Goal: Task Accomplishment & Management: Manage account settings

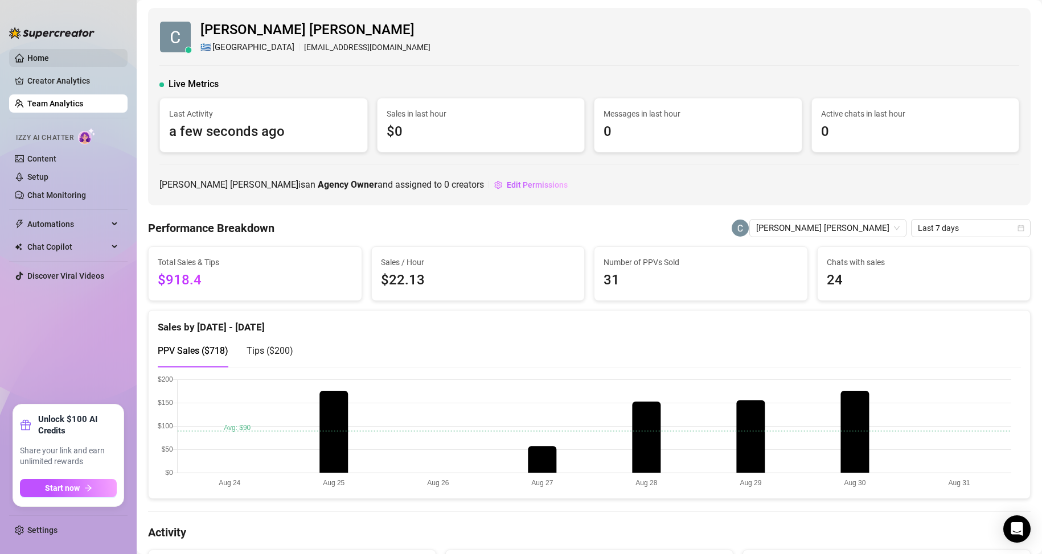
click at [49, 57] on link "Home" at bounding box center [38, 57] width 22 height 9
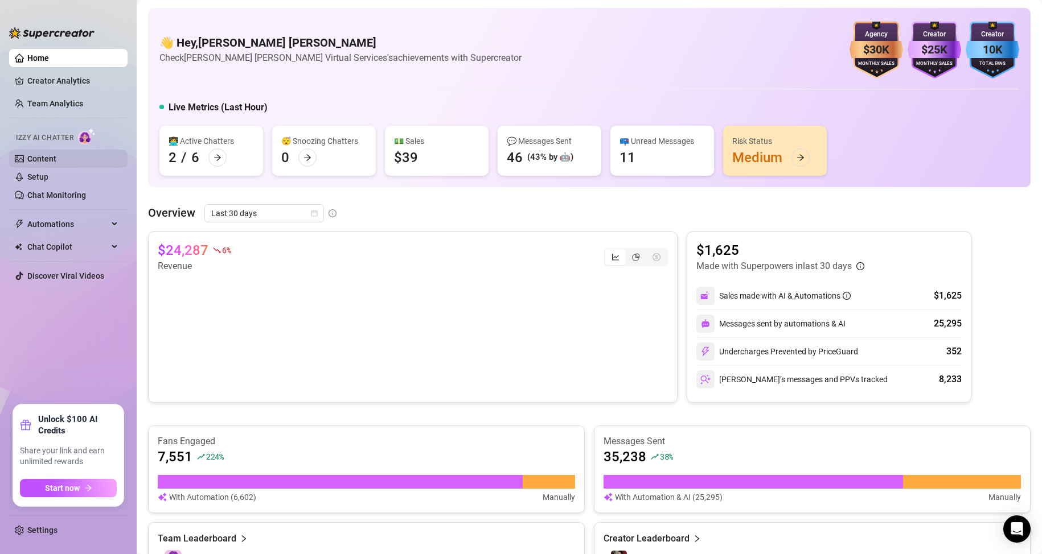
click at [43, 156] on link "Content" at bounding box center [41, 158] width 29 height 9
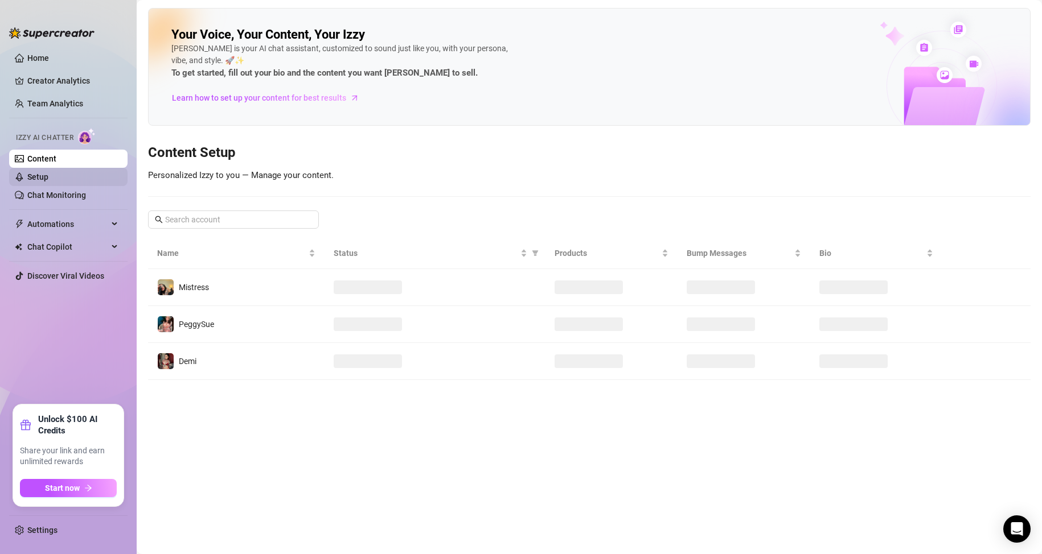
click at [43, 173] on link "Setup" at bounding box center [37, 176] width 21 height 9
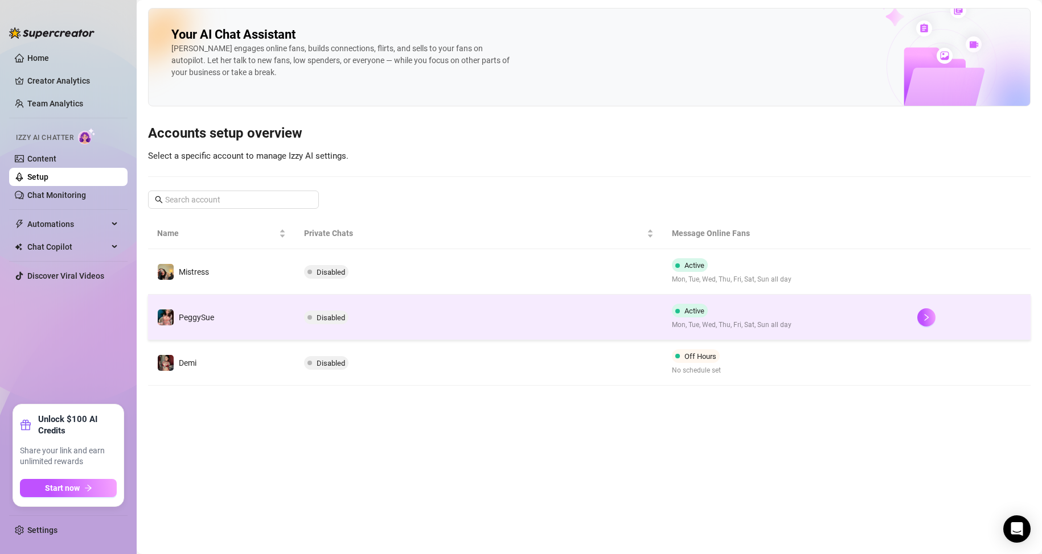
click at [701, 316] on span "Active" at bounding box center [690, 311] width 36 height 14
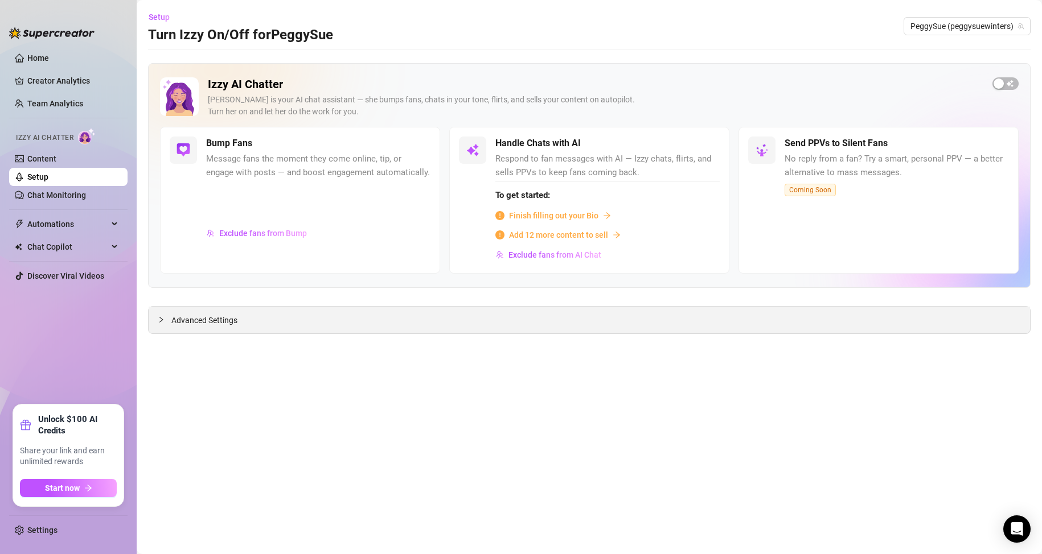
click at [273, 323] on div "Advanced Settings" at bounding box center [589, 320] width 881 height 27
click at [182, 322] on span "Advanced Settings" at bounding box center [204, 320] width 66 height 13
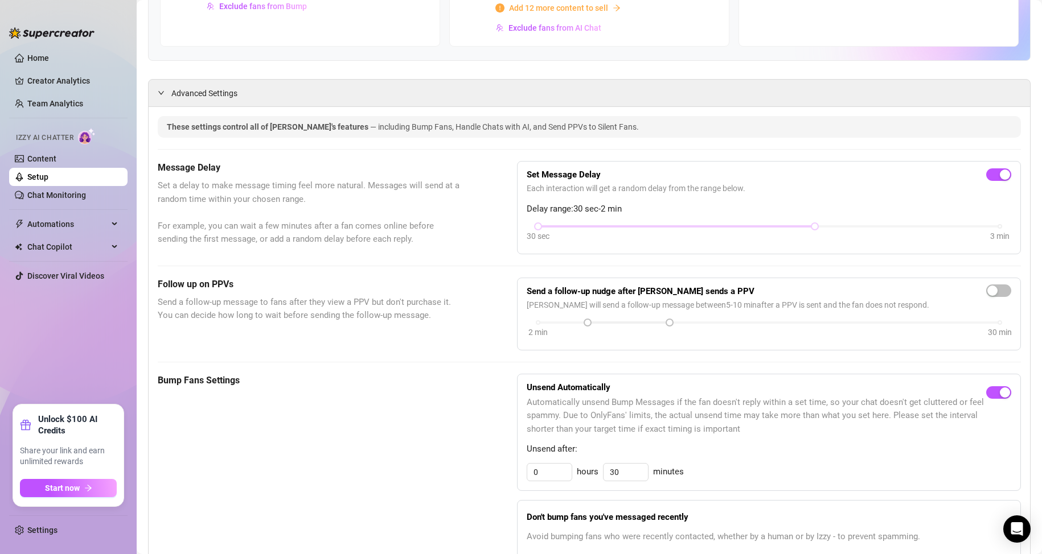
scroll to position [228, 0]
click at [986, 176] on span "button" at bounding box center [998, 174] width 25 height 13
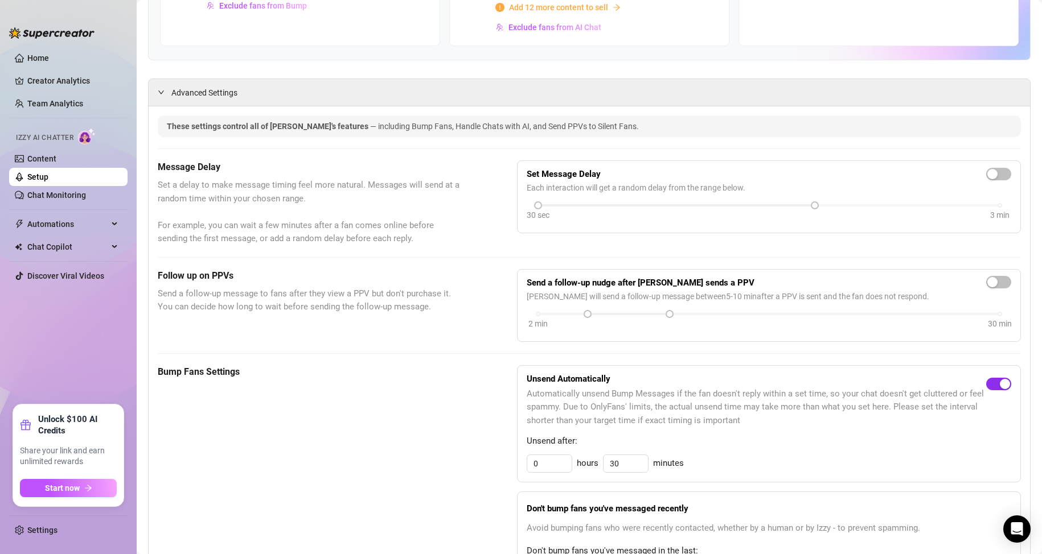
click at [986, 384] on span "button" at bounding box center [998, 384] width 25 height 13
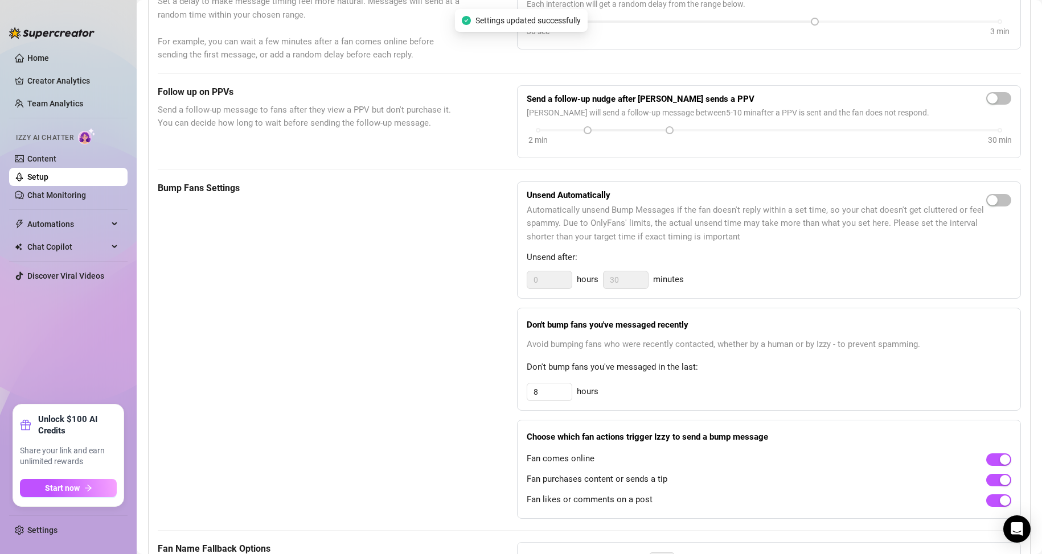
scroll to position [455, 0]
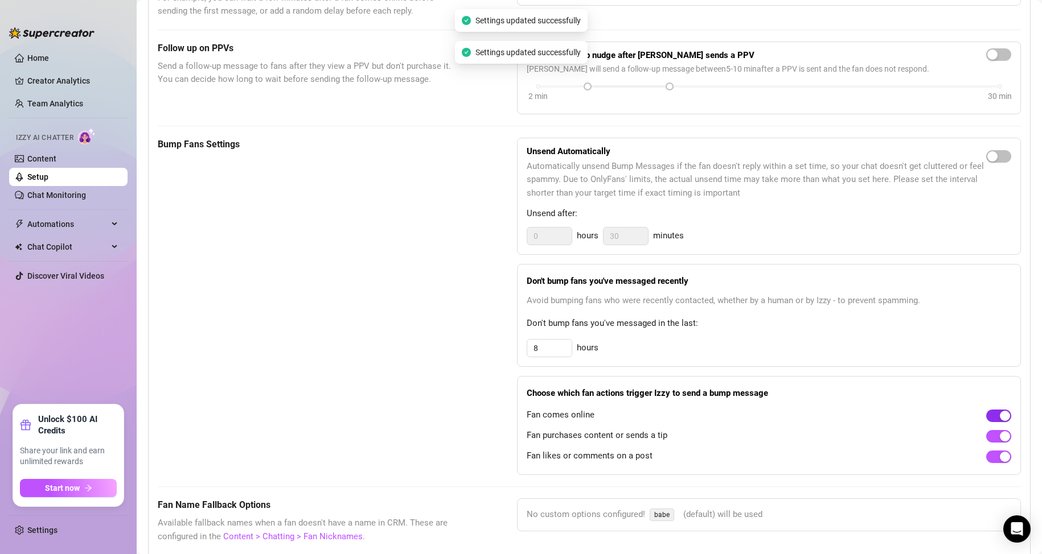
click at [986, 411] on span "button" at bounding box center [998, 416] width 25 height 13
click at [987, 436] on span "button" at bounding box center [998, 436] width 25 height 13
click at [986, 457] on span "button" at bounding box center [998, 457] width 25 height 13
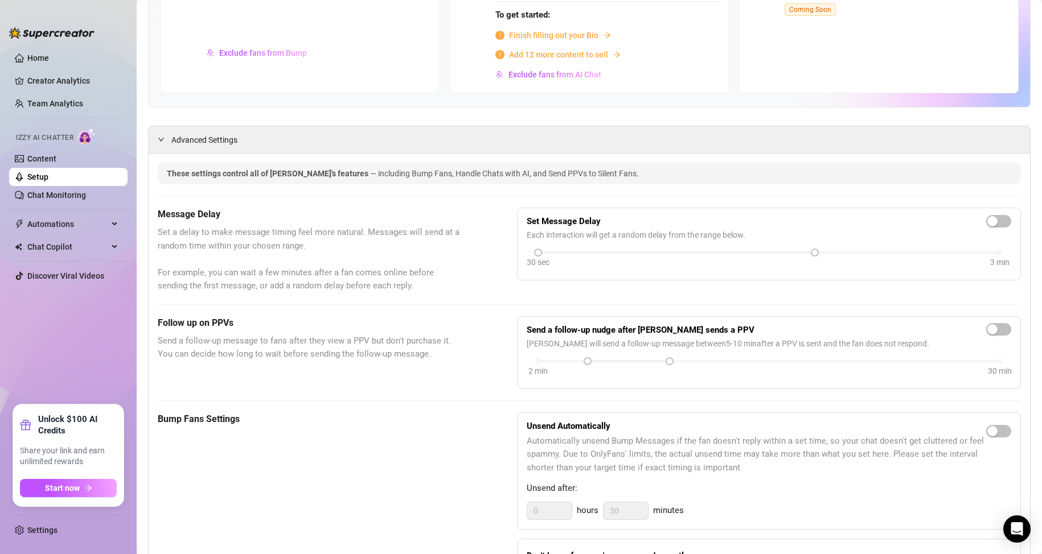
scroll to position [0, 0]
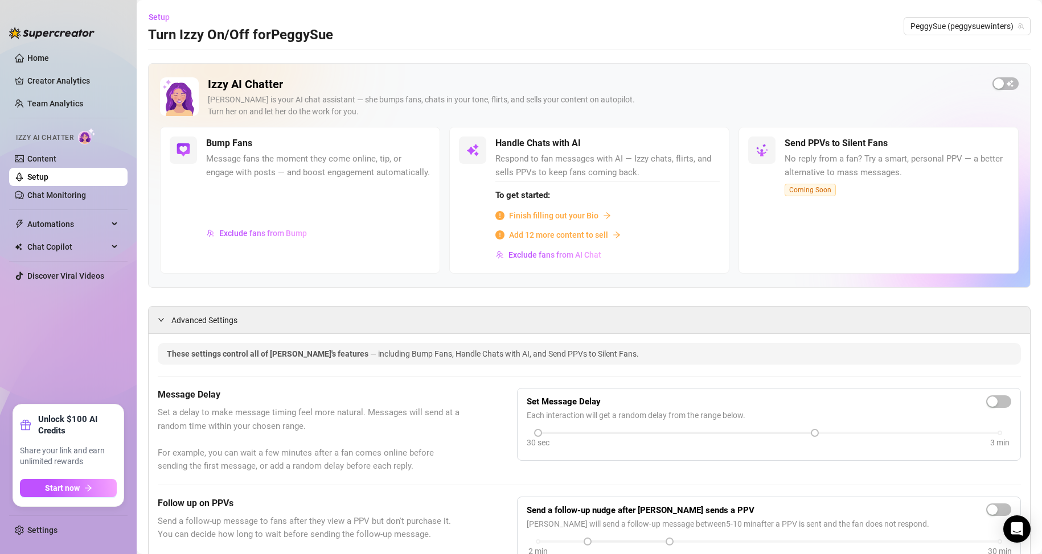
click at [48, 174] on link "Setup" at bounding box center [37, 176] width 21 height 9
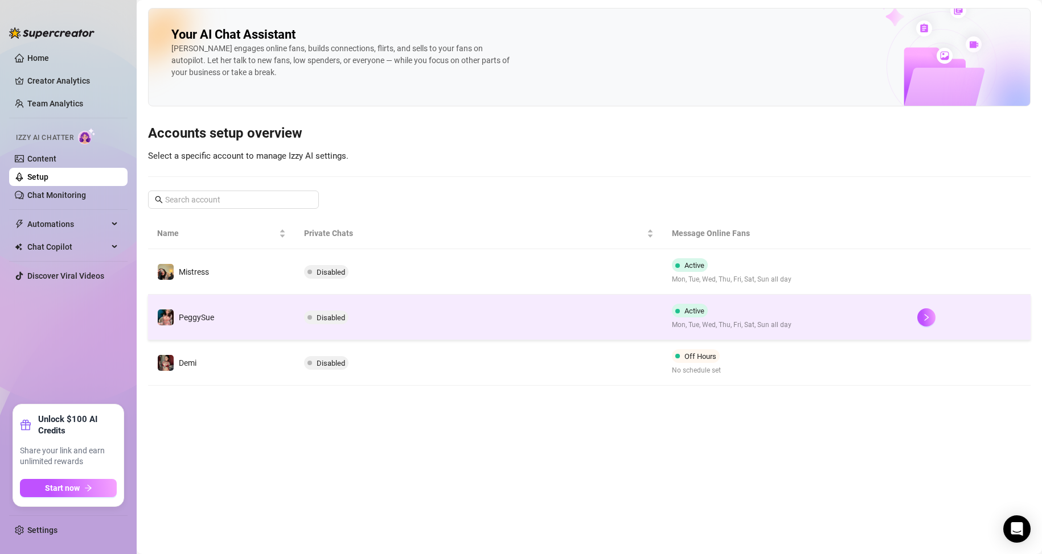
click at [810, 310] on td "Active Mon, Tue, Wed, Thu, Fri, Sat, Sun all day" at bounding box center [784, 318] width 245 height 46
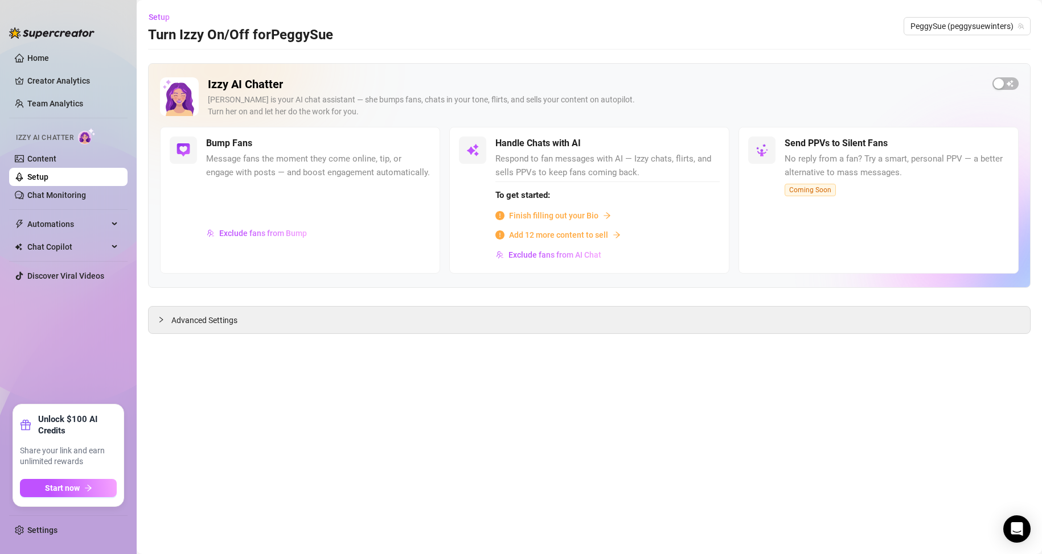
click at [48, 172] on link "Setup" at bounding box center [37, 176] width 21 height 9
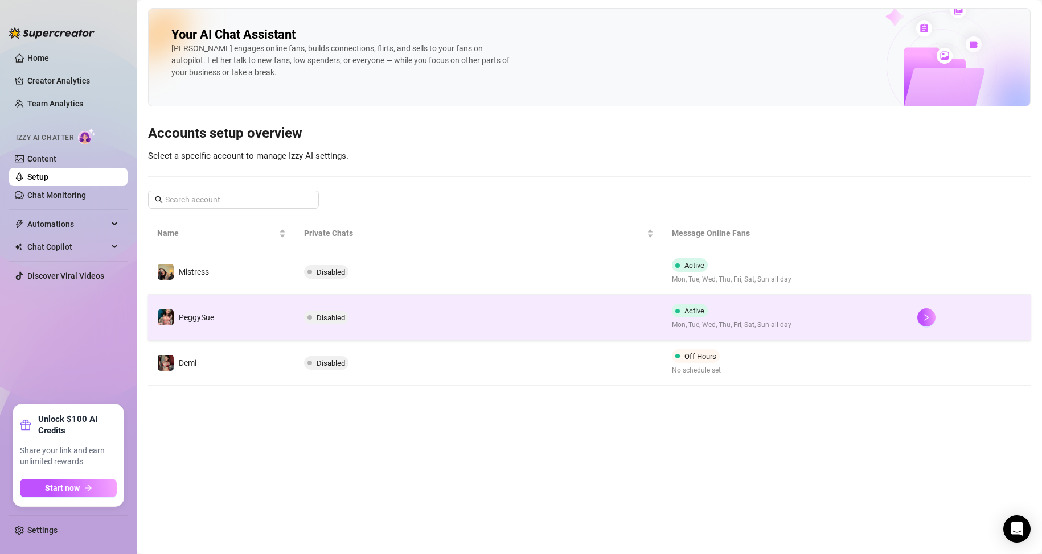
click at [802, 321] on td "Active Mon, Tue, Wed, Thu, Fri, Sat, Sun all day" at bounding box center [784, 318] width 245 height 46
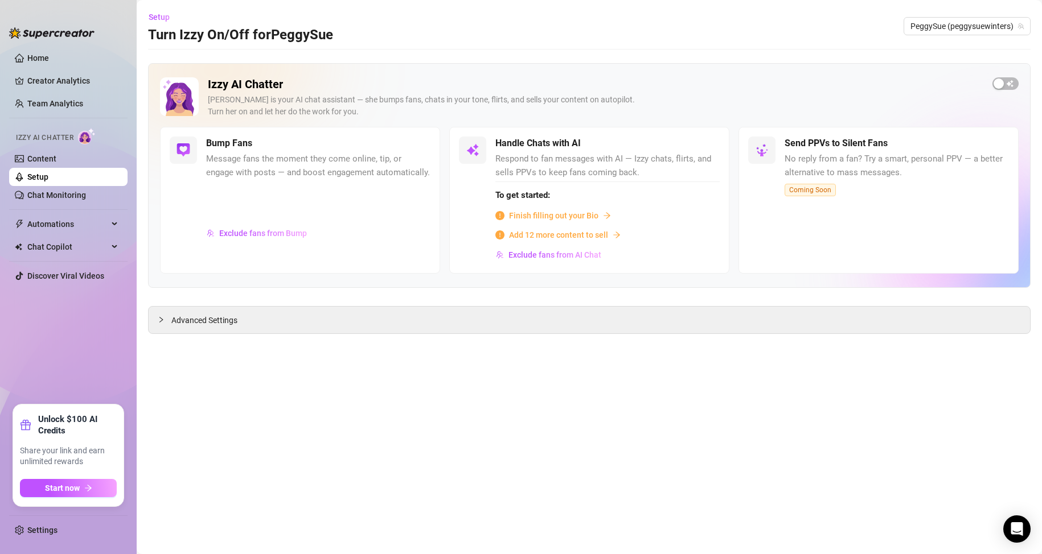
click at [256, 207] on div at bounding box center [318, 202] width 224 height 40
click at [252, 237] on span "Exclude fans from Bump" at bounding box center [263, 233] width 88 height 9
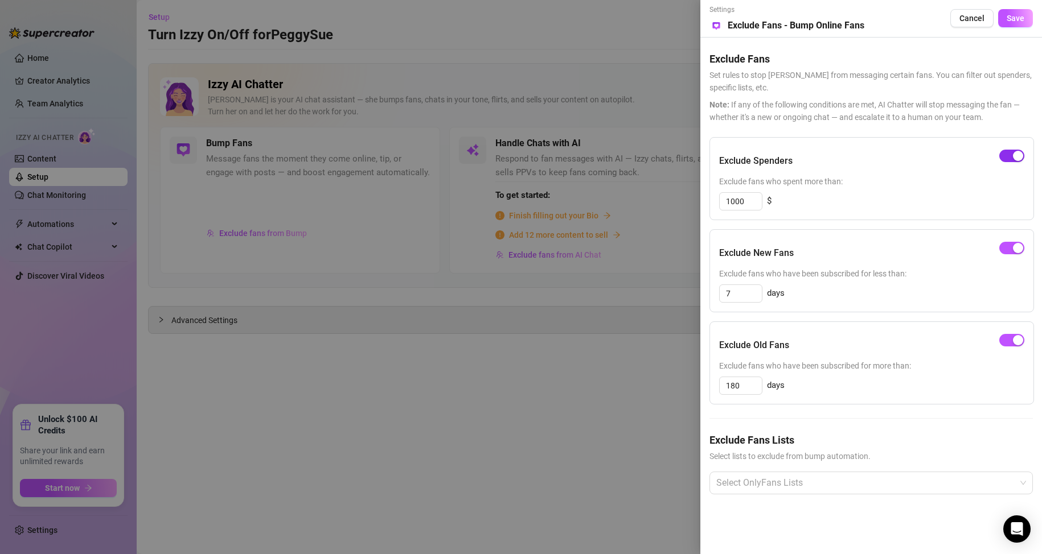
click at [1005, 151] on span "button" at bounding box center [1011, 156] width 25 height 13
click at [1000, 246] on span "button" at bounding box center [1011, 248] width 25 height 13
click at [1012, 340] on button "button" at bounding box center [1011, 340] width 25 height 13
click at [981, 21] on span "Cancel" at bounding box center [971, 18] width 25 height 9
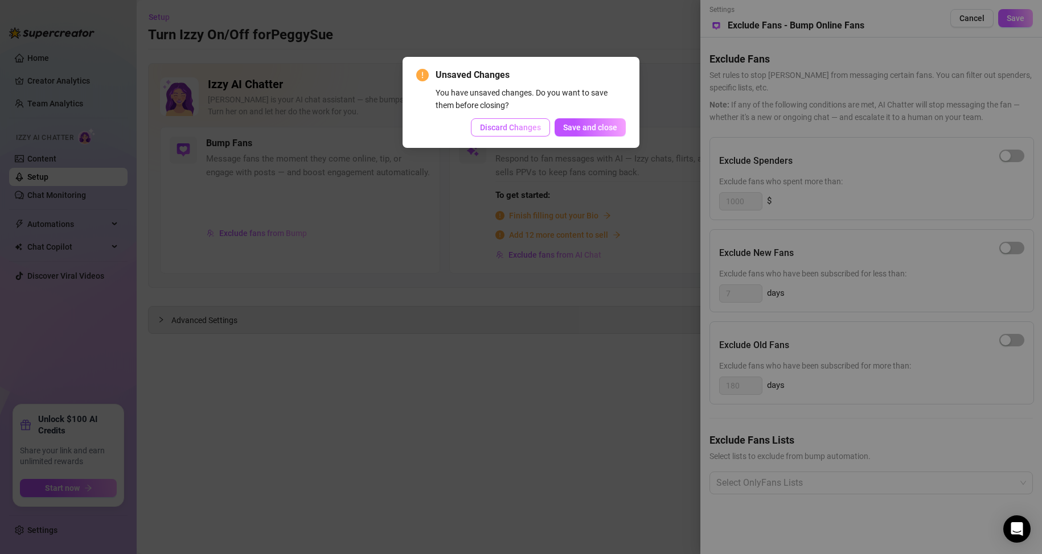
click at [540, 120] on button "Discard Changes" at bounding box center [510, 127] width 79 height 18
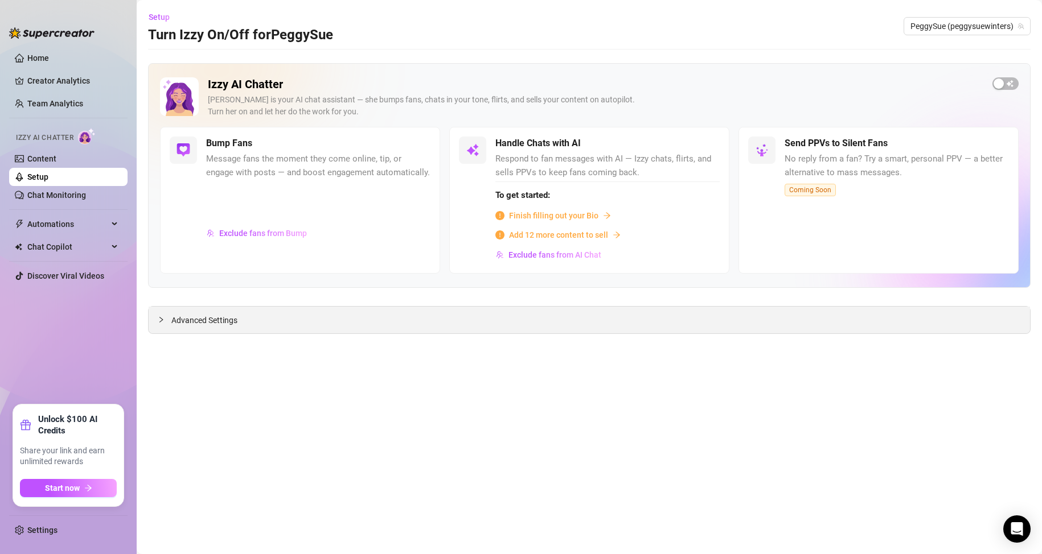
click at [240, 316] on div "Advanced Settings" at bounding box center [589, 320] width 881 height 27
click at [191, 319] on span "Advanced Settings" at bounding box center [204, 320] width 66 height 13
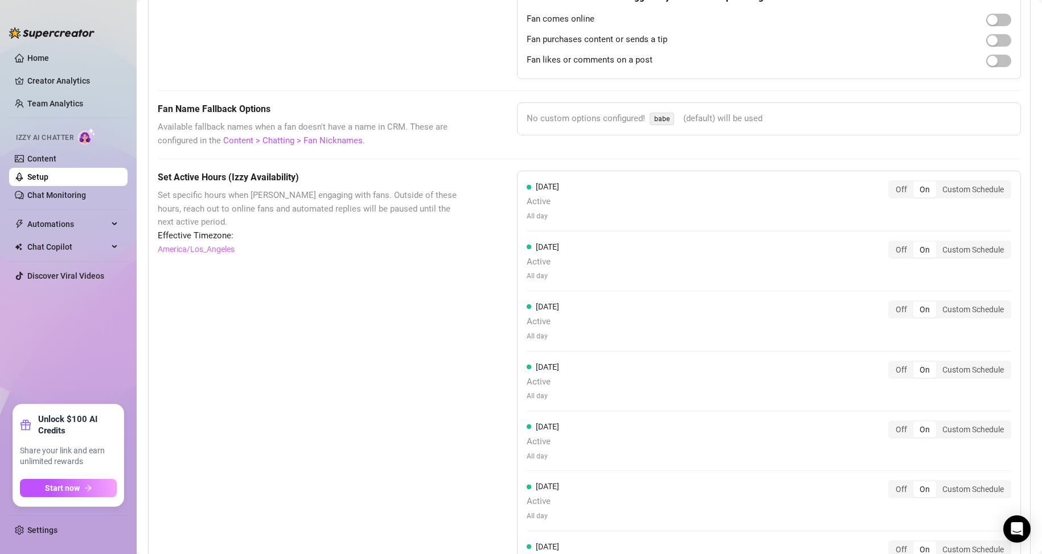
scroll to position [796, 0]
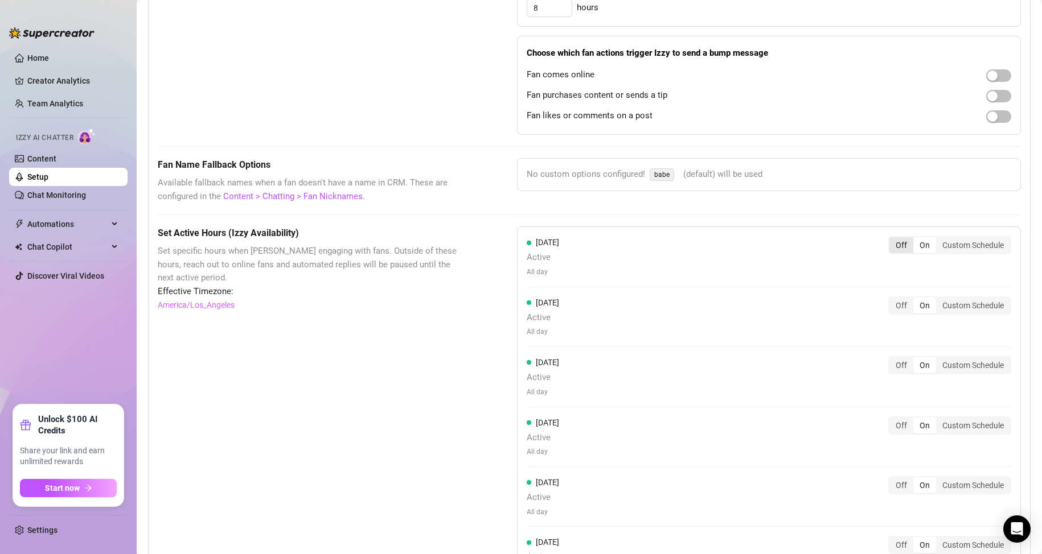
drag, startPoint x: 887, startPoint y: 246, endPoint x: 886, endPoint y: 253, distance: 7.0
click at [889, 247] on div "Off" at bounding box center [901, 245] width 24 height 16
click at [892, 239] on input "Off" at bounding box center [892, 239] width 0 height 0
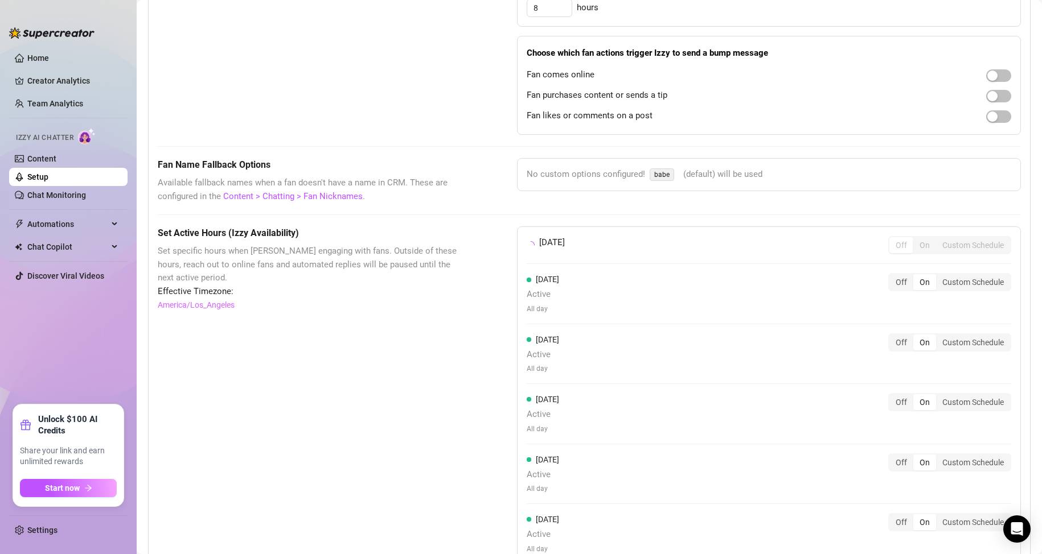
click at [890, 285] on div "Off" at bounding box center [901, 282] width 24 height 16
click at [892, 276] on input "Off" at bounding box center [892, 276] width 0 height 0
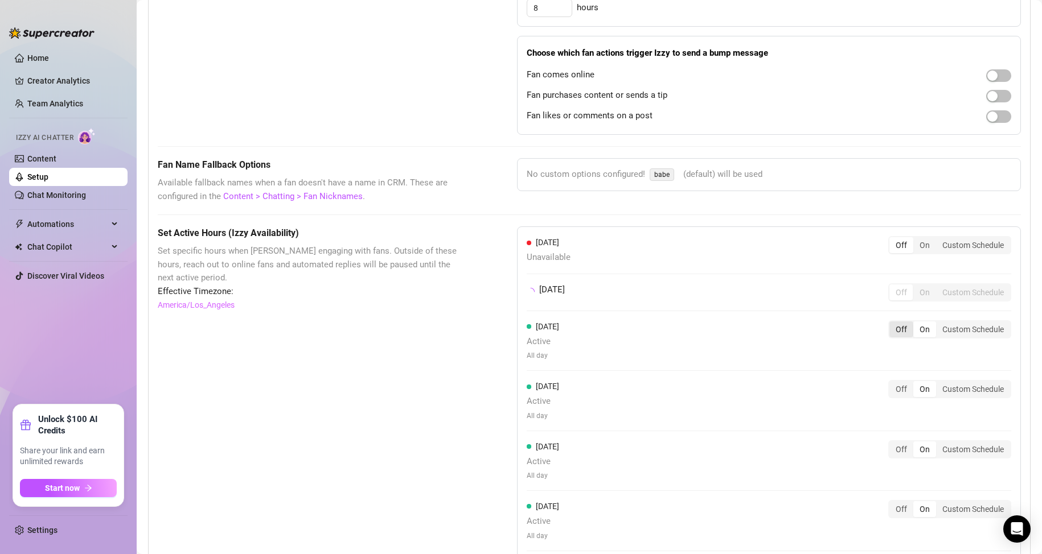
click at [889, 332] on div "Off" at bounding box center [901, 330] width 24 height 16
click at [892, 323] on input "Off" at bounding box center [892, 323] width 0 height 0
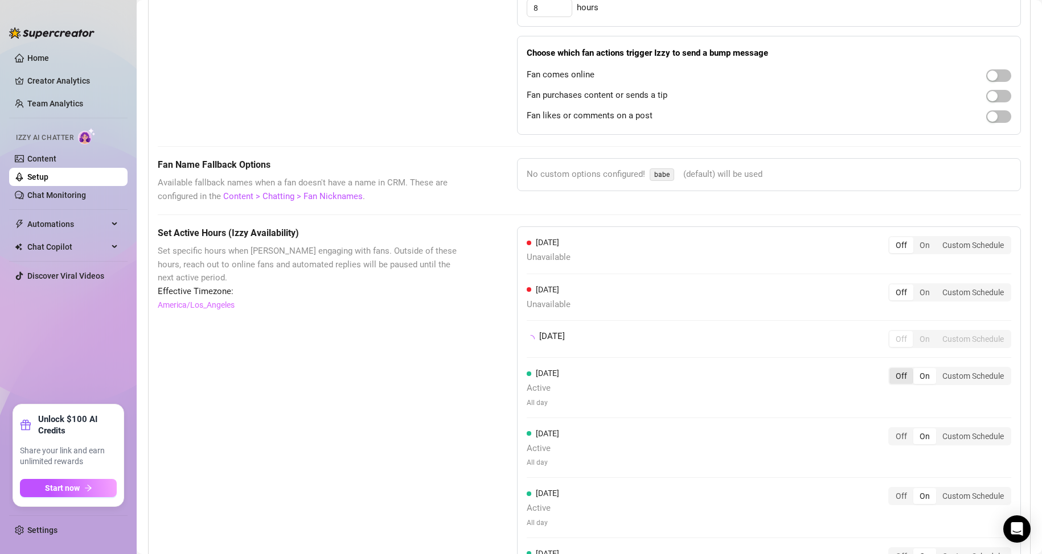
click at [892, 374] on div "Off" at bounding box center [901, 376] width 24 height 16
click at [892, 370] on input "Off" at bounding box center [892, 370] width 0 height 0
click at [891, 419] on div "[DATE] Unavailable Off On Custom Schedule [DATE] Unavailable Off On Custom Sche…" at bounding box center [769, 416] width 504 height 378
click at [895, 437] on div "Off" at bounding box center [901, 434] width 24 height 16
click at [892, 427] on input "Off" at bounding box center [892, 427] width 0 height 0
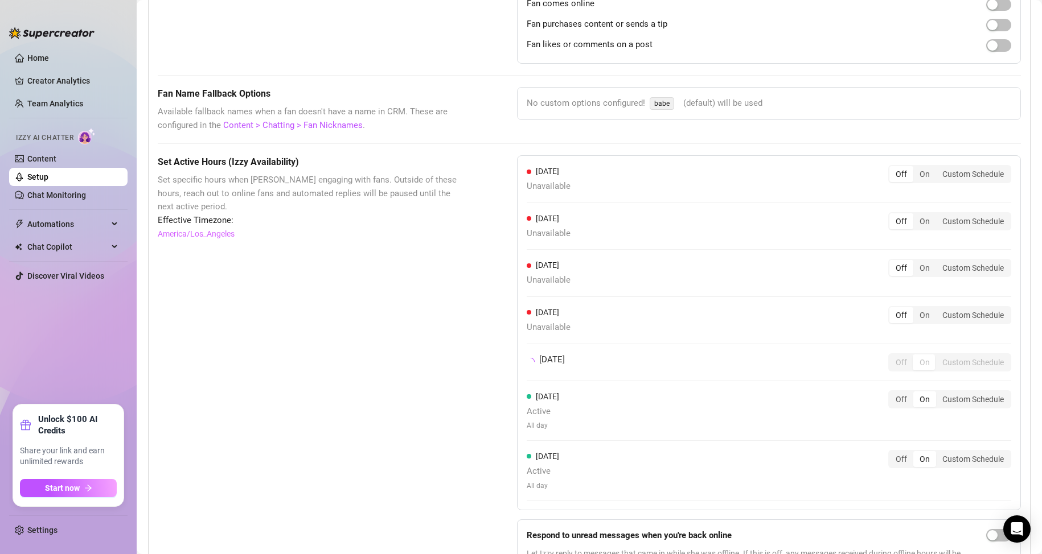
scroll to position [948, 0]
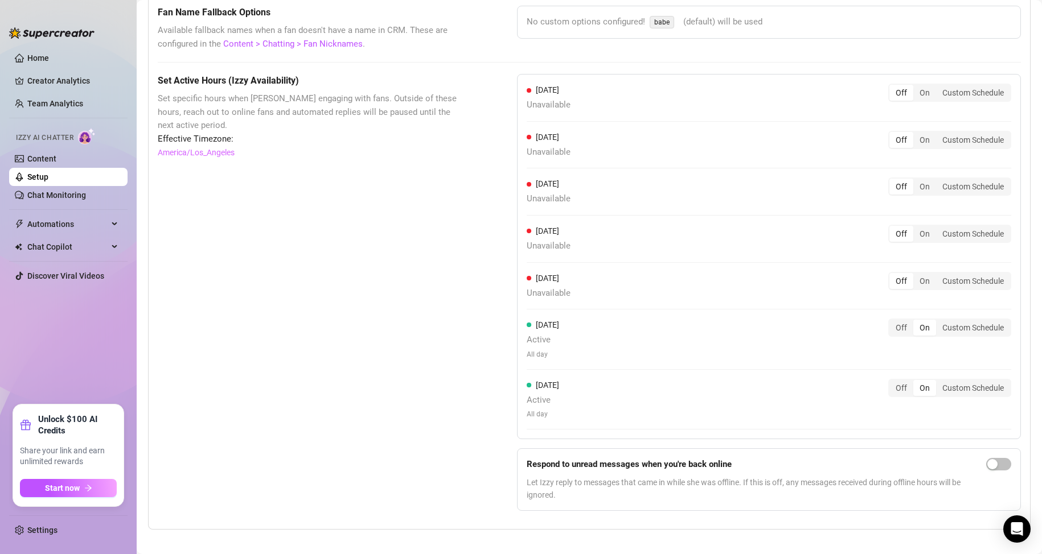
click at [889, 315] on div "[DATE] Unavailable Off On Custom Schedule [DATE] Unavailable Off On Custom Sche…" at bounding box center [769, 256] width 504 height 365
click at [890, 335] on div "Off" at bounding box center [901, 328] width 24 height 16
click at [892, 322] on input "Off" at bounding box center [892, 322] width 0 height 0
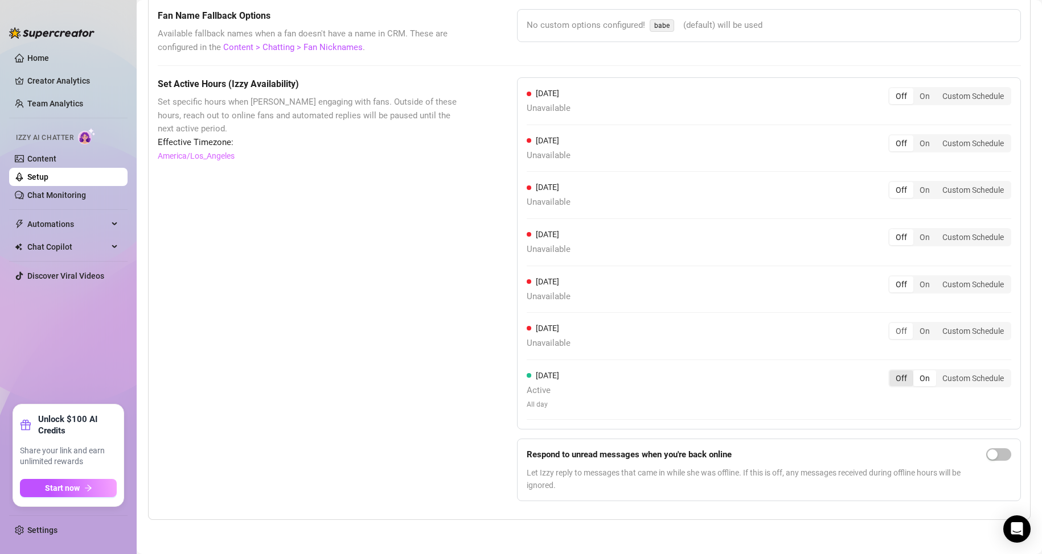
click at [894, 381] on div "Off" at bounding box center [901, 379] width 24 height 16
click at [892, 372] on input "Off" at bounding box center [892, 372] width 0 height 0
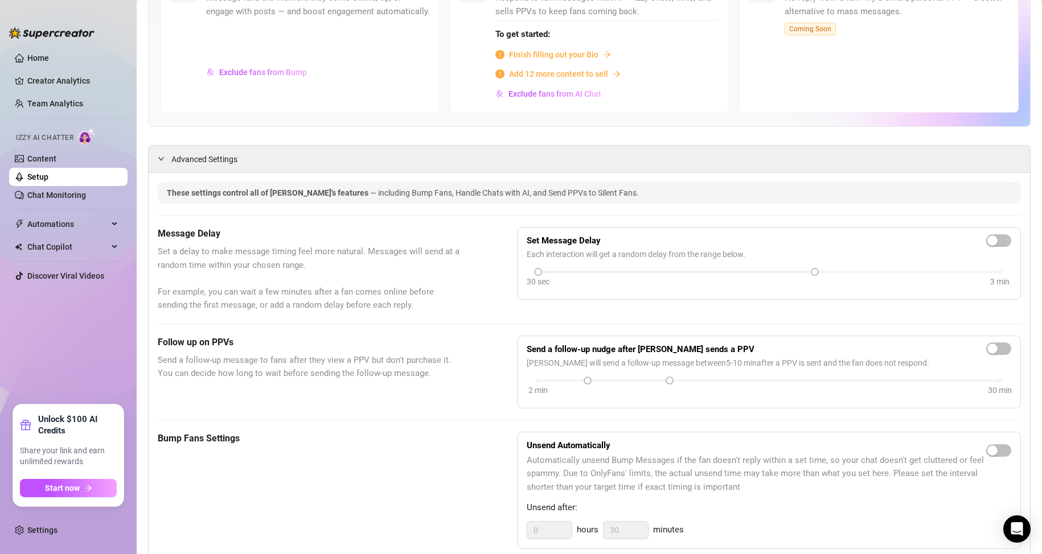
scroll to position [0, 0]
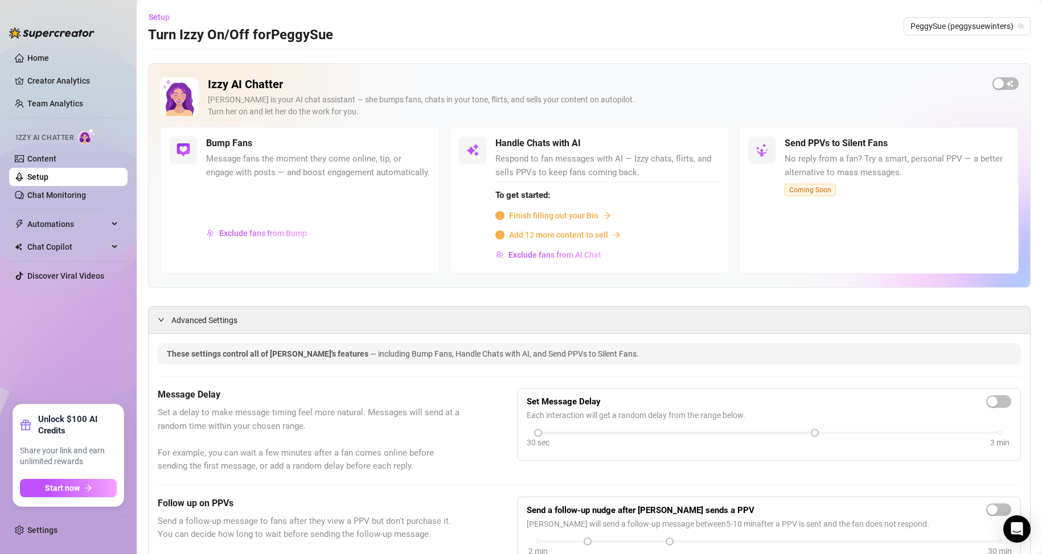
click at [48, 178] on link "Setup" at bounding box center [37, 176] width 21 height 9
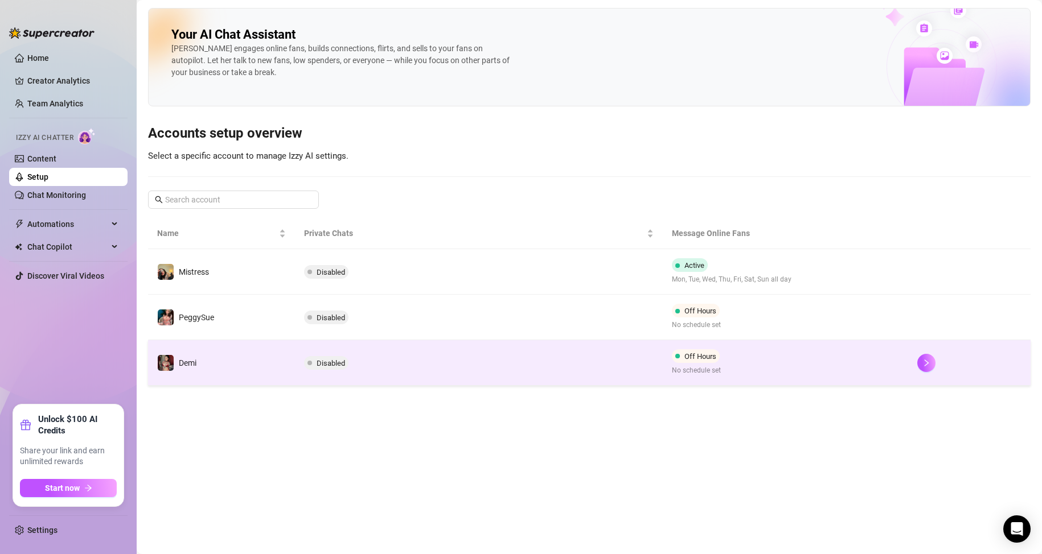
click at [229, 361] on td "Demi" at bounding box center [221, 363] width 147 height 46
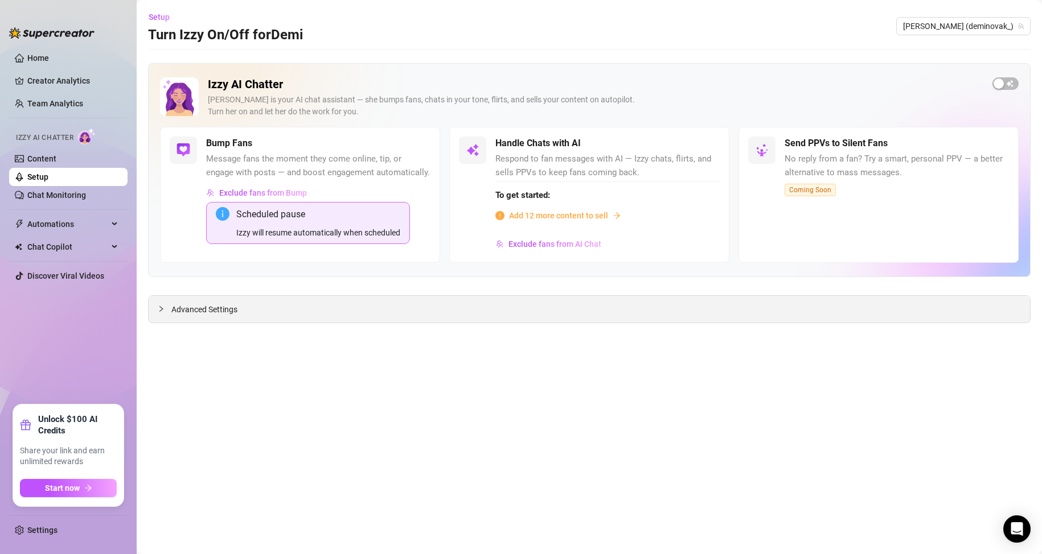
click at [213, 318] on div "Advanced Settings" at bounding box center [589, 309] width 881 height 27
click at [207, 308] on span "Advanced Settings" at bounding box center [204, 309] width 66 height 13
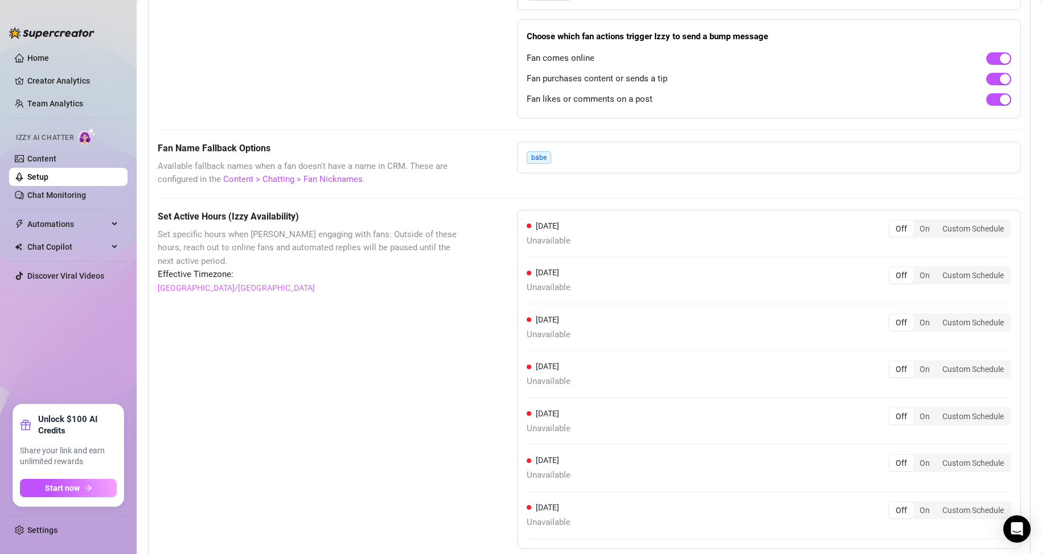
scroll to position [658, 0]
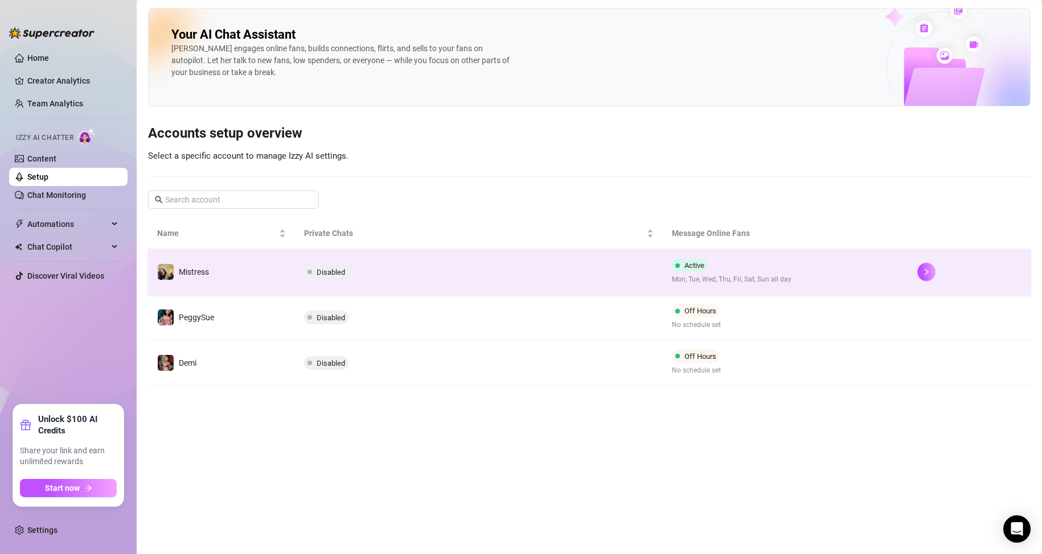
click at [736, 286] on td "Active Mon, Tue, Wed, Thu, Fri, Sat, Sun all day" at bounding box center [784, 272] width 245 height 46
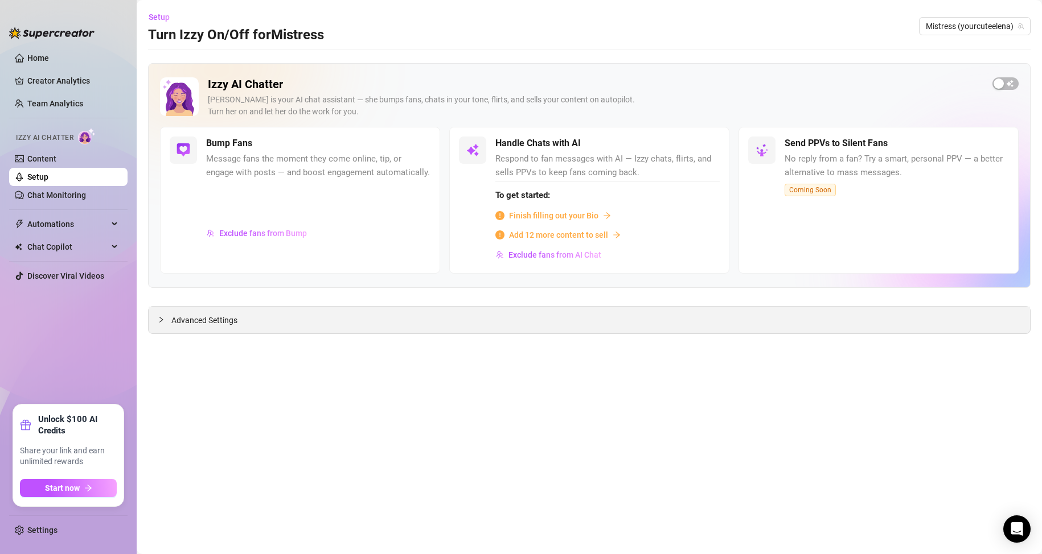
click at [227, 325] on span "Advanced Settings" at bounding box center [204, 320] width 66 height 13
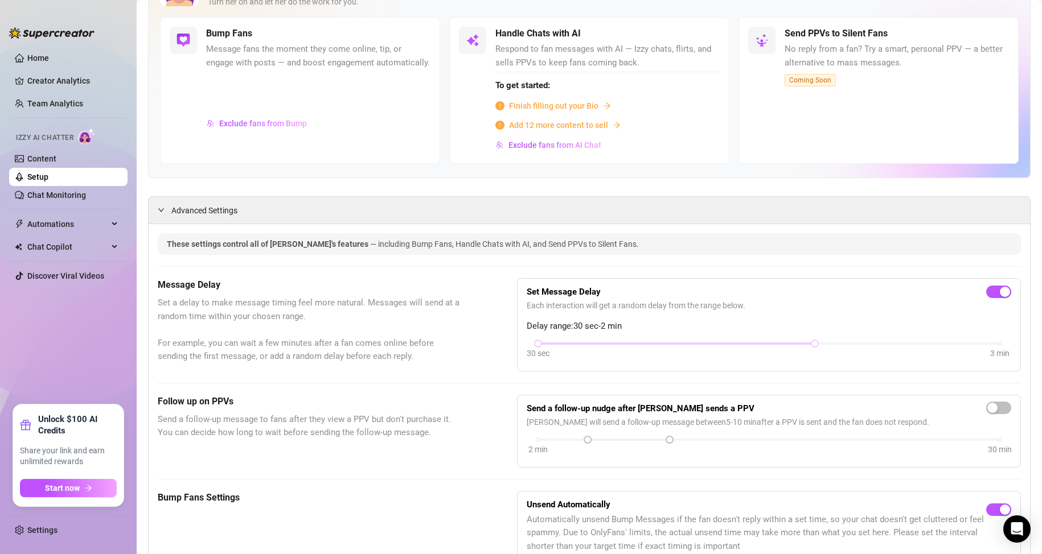
scroll to position [228, 0]
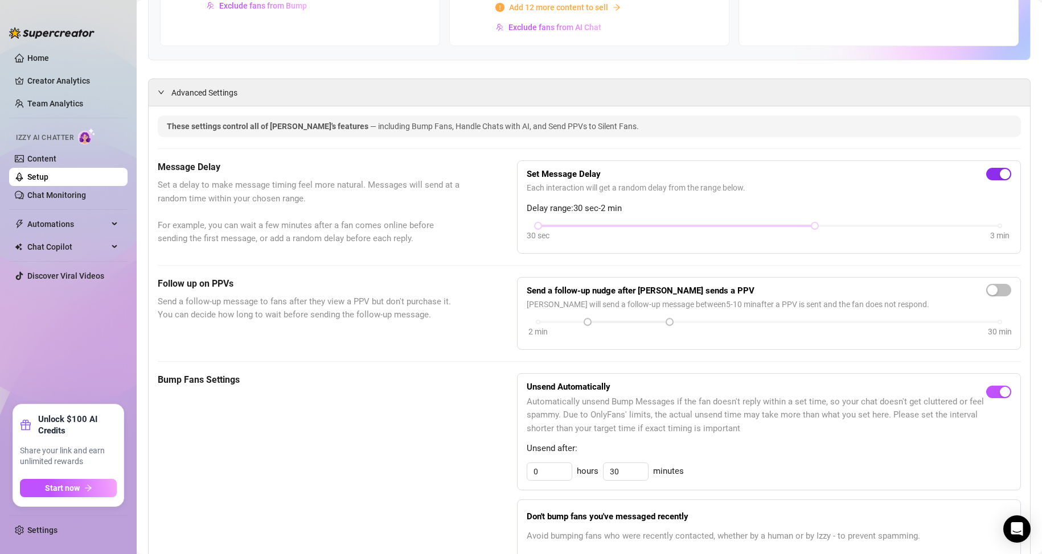
click at [986, 171] on span "button" at bounding box center [998, 174] width 25 height 13
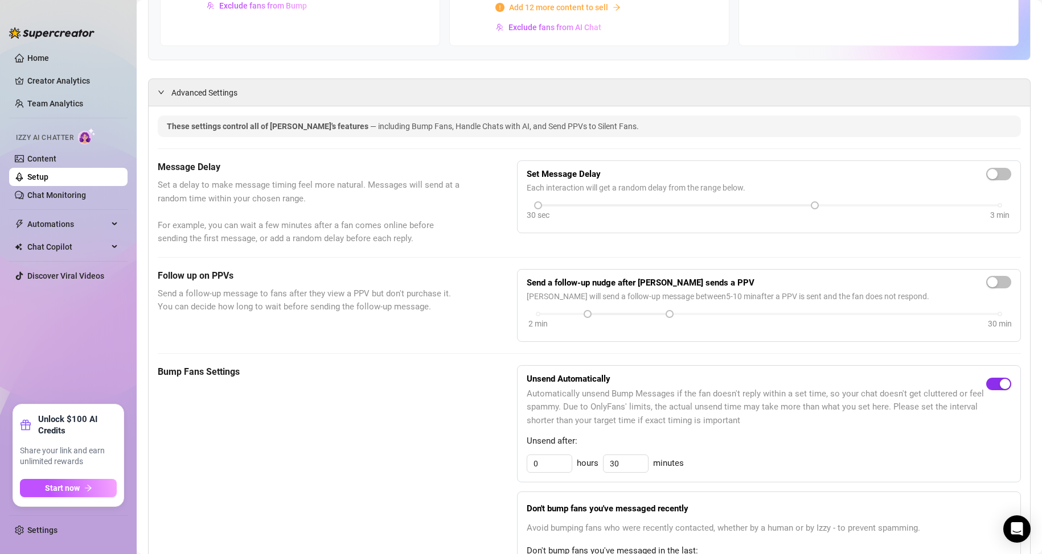
click at [986, 382] on span "button" at bounding box center [998, 384] width 25 height 13
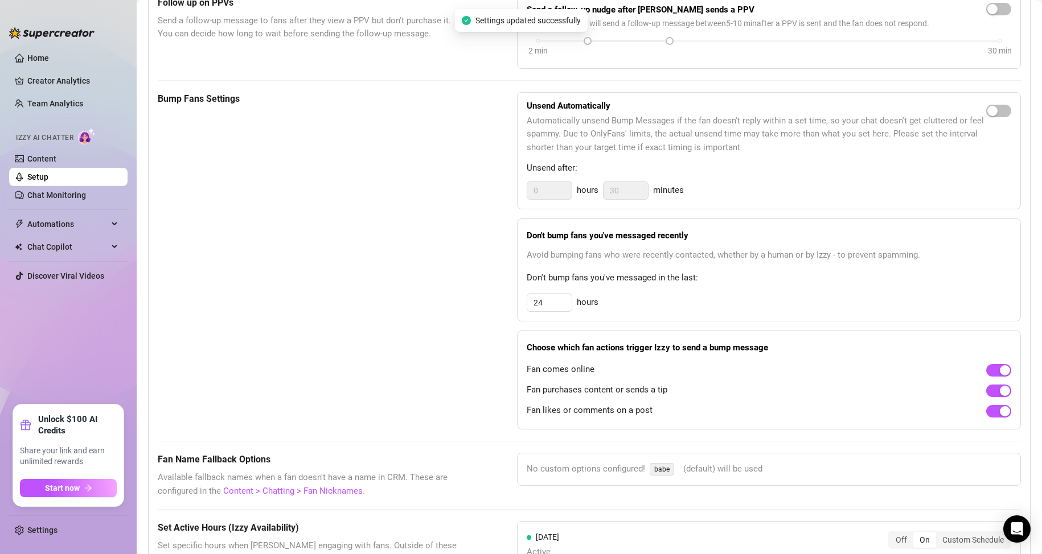
scroll to position [569, 0]
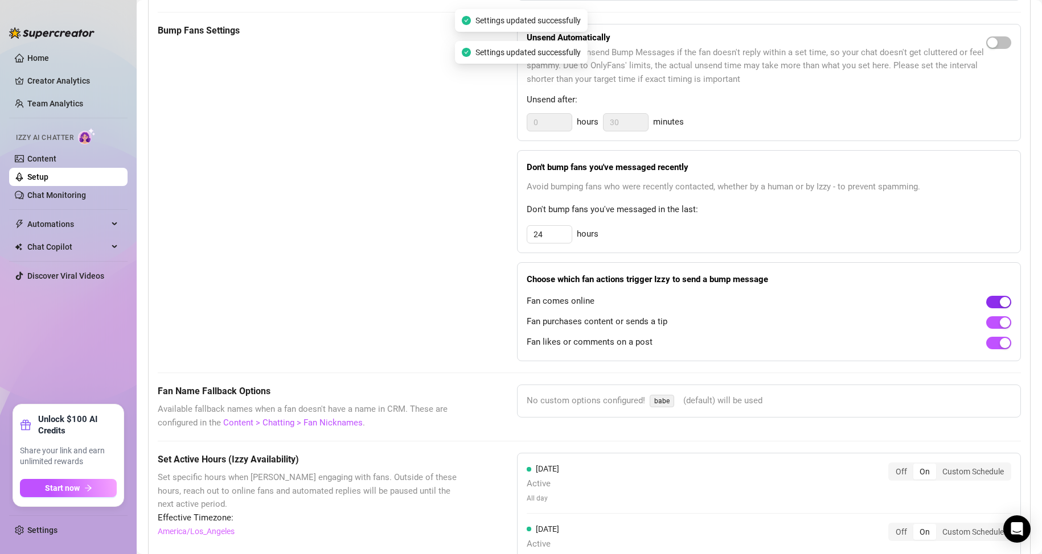
click at [986, 305] on span "button" at bounding box center [998, 302] width 25 height 13
click at [986, 324] on span "button" at bounding box center [998, 322] width 25 height 13
click at [986, 343] on span "button" at bounding box center [998, 343] width 25 height 13
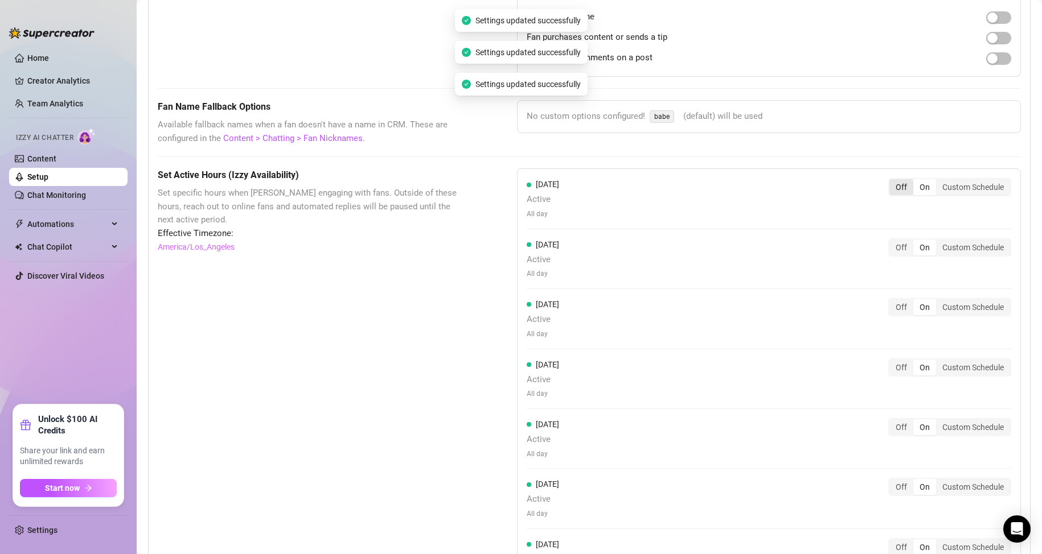
click at [894, 181] on div "Off" at bounding box center [901, 187] width 24 height 16
click at [892, 181] on input "Off" at bounding box center [892, 181] width 0 height 0
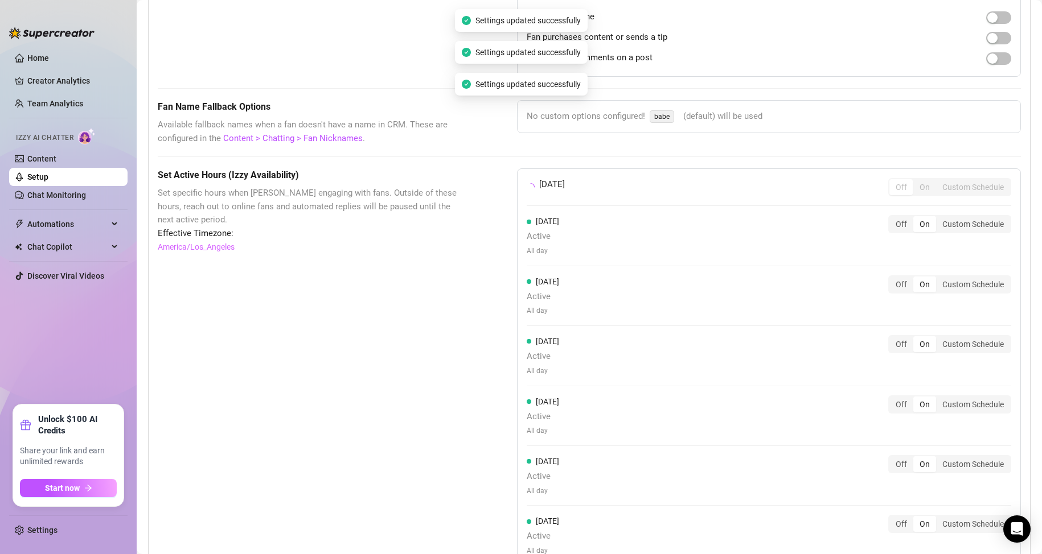
click at [889, 230] on div "Off" at bounding box center [901, 224] width 24 height 16
click at [892, 218] on input "Off" at bounding box center [892, 218] width 0 height 0
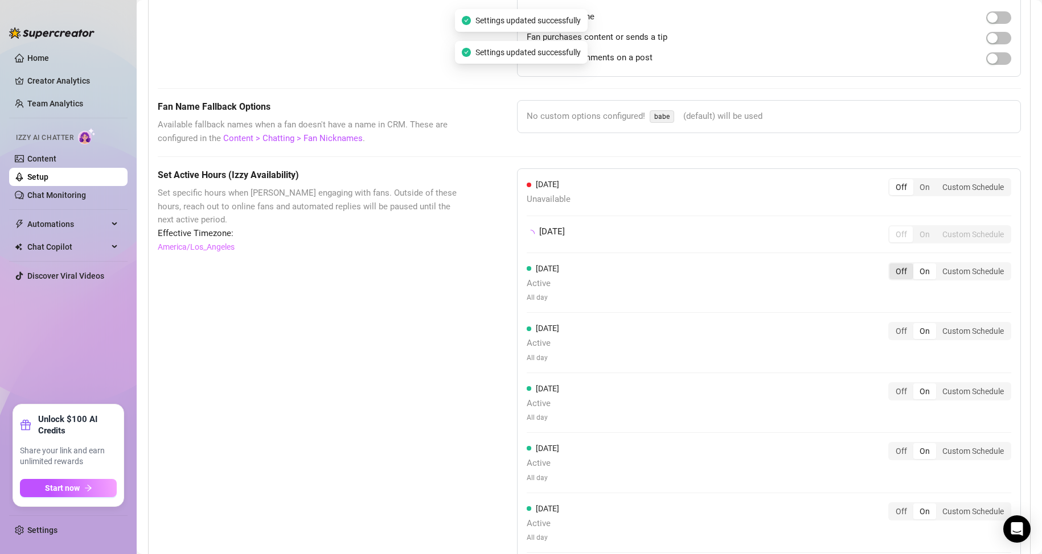
click at [892, 271] on div "Off" at bounding box center [901, 272] width 24 height 16
click at [892, 265] on input "Off" at bounding box center [892, 265] width 0 height 0
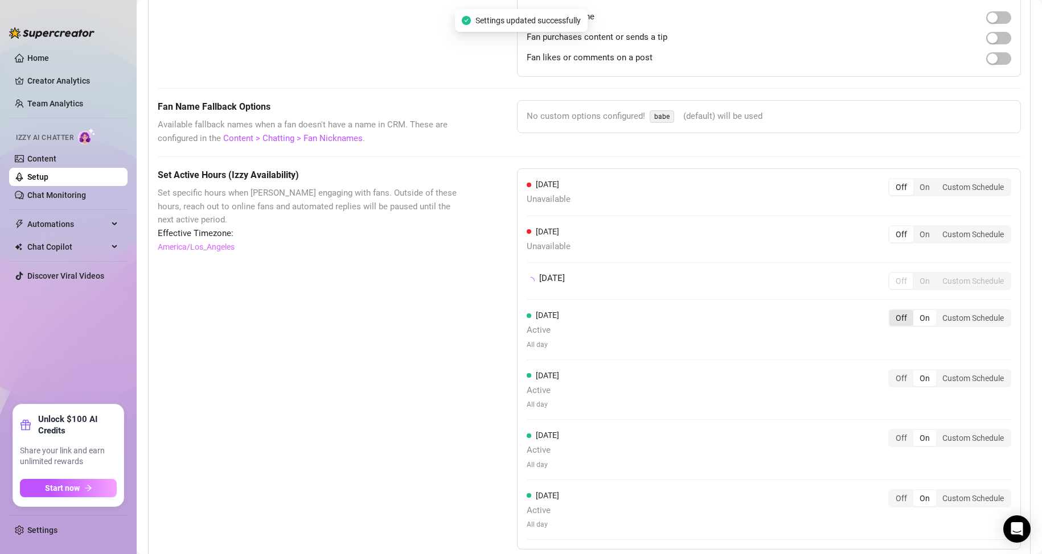
click at [894, 320] on div "Off" at bounding box center [901, 318] width 24 height 16
click at [892, 312] on input "Off" at bounding box center [892, 312] width 0 height 0
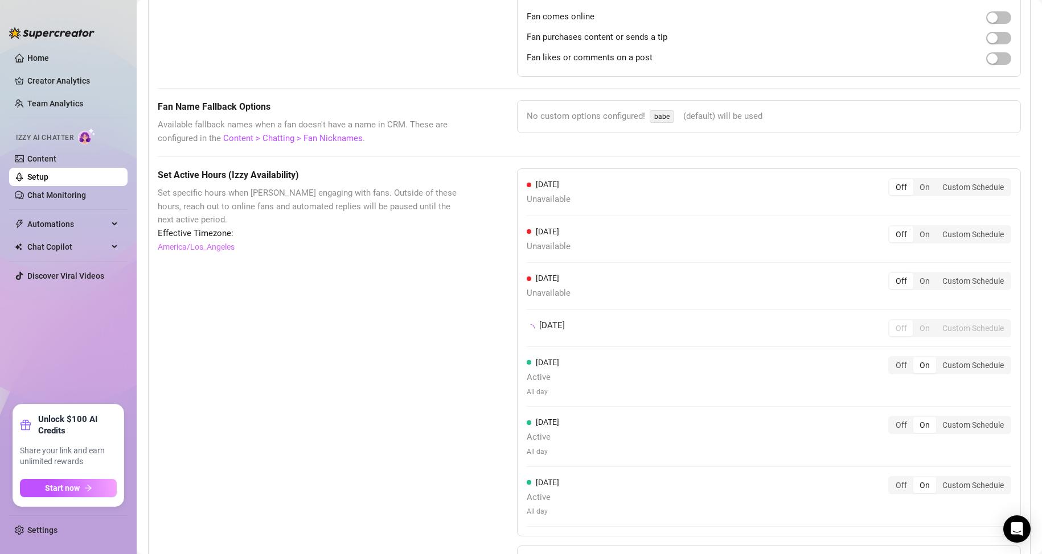
click at [892, 357] on div "[DATE] Unavailable Off On Custom Schedule [DATE] Unavailable Off On Custom Sche…" at bounding box center [769, 352] width 504 height 368
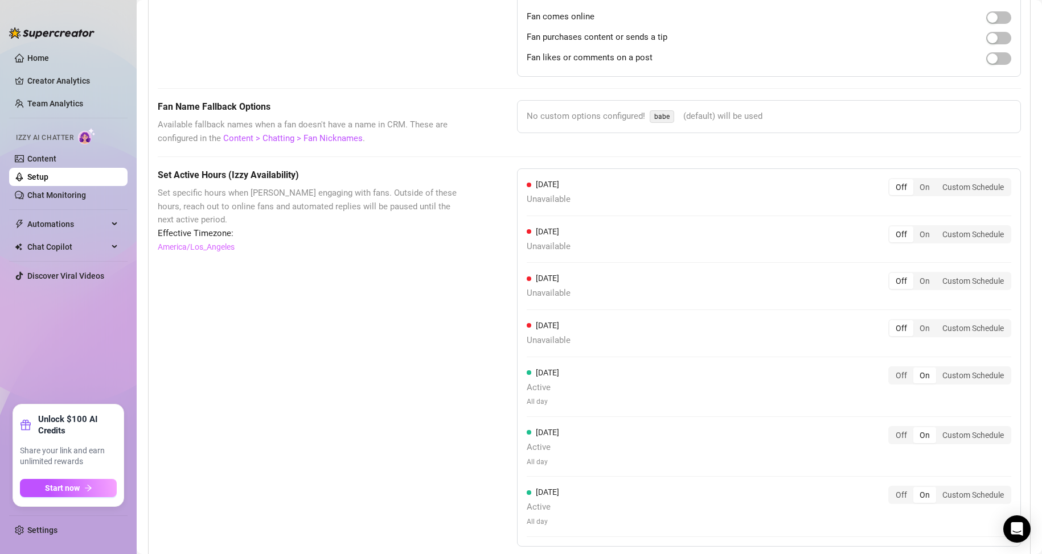
click at [892, 366] on div "[DATE] Unavailable Off On Custom Schedule [DATE] Unavailable Off On Custom Sche…" at bounding box center [769, 357] width 504 height 378
click at [889, 379] on div "Off" at bounding box center [901, 376] width 24 height 16
click at [892, 369] on input "Off" at bounding box center [892, 369] width 0 height 0
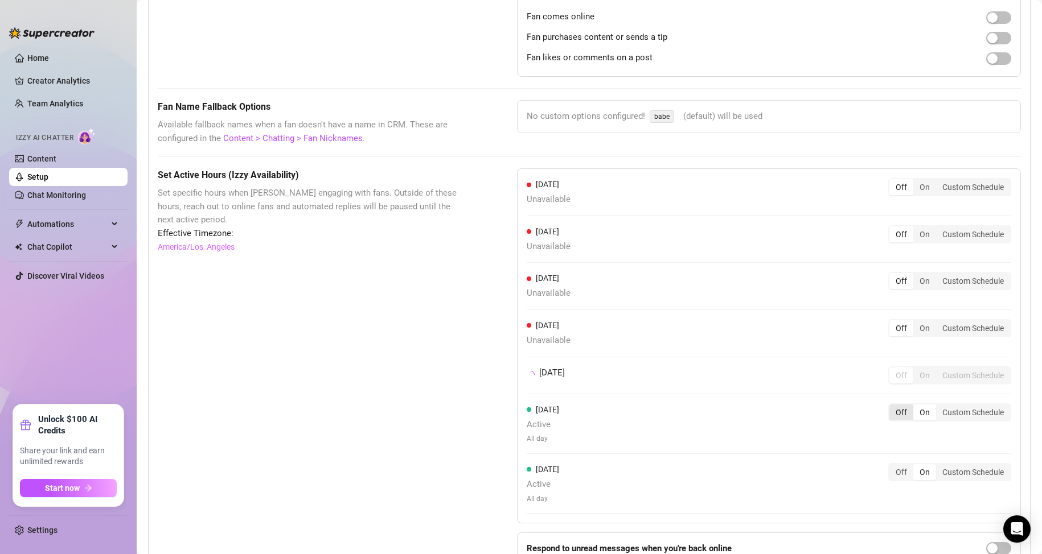
click at [891, 418] on div "Off" at bounding box center [901, 413] width 24 height 16
click at [892, 406] on input "Off" at bounding box center [892, 406] width 0 height 0
click at [892, 460] on div "Off On Custom Schedule" at bounding box center [949, 469] width 123 height 18
click at [890, 476] on div "Off" at bounding box center [901, 470] width 24 height 16
click at [892, 463] on input "Off" at bounding box center [892, 463] width 0 height 0
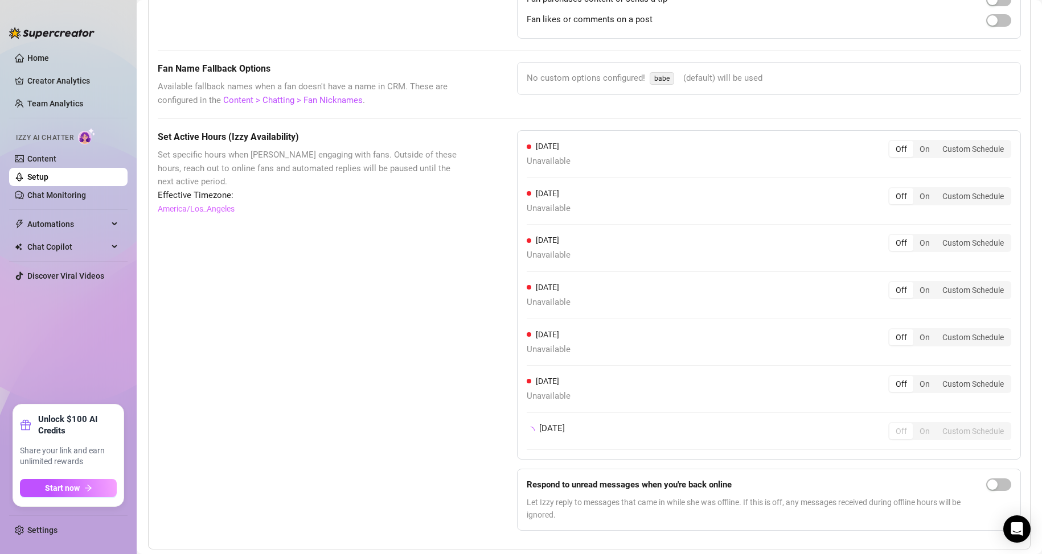
scroll to position [922, 0]
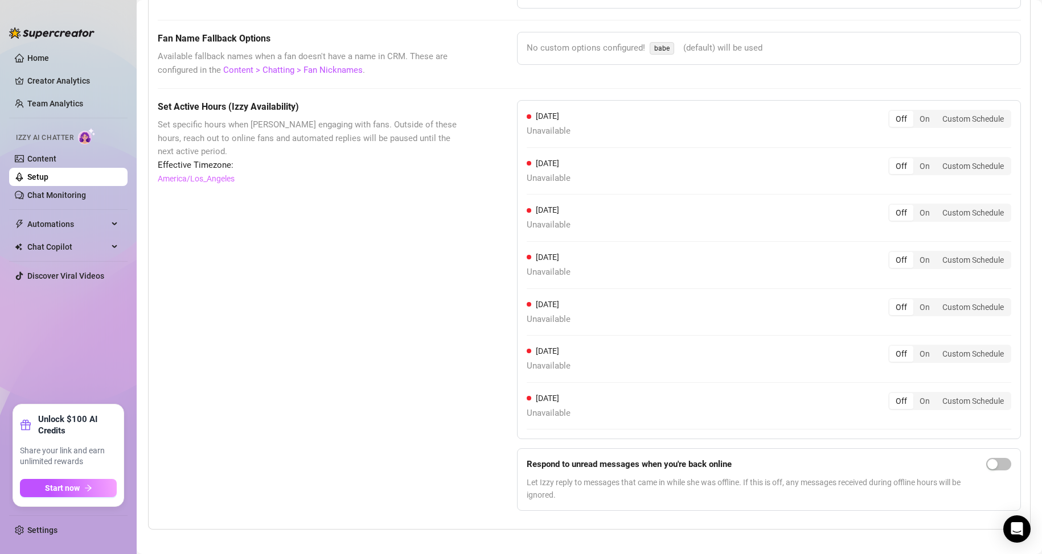
click at [45, 180] on link "Setup" at bounding box center [37, 176] width 21 height 9
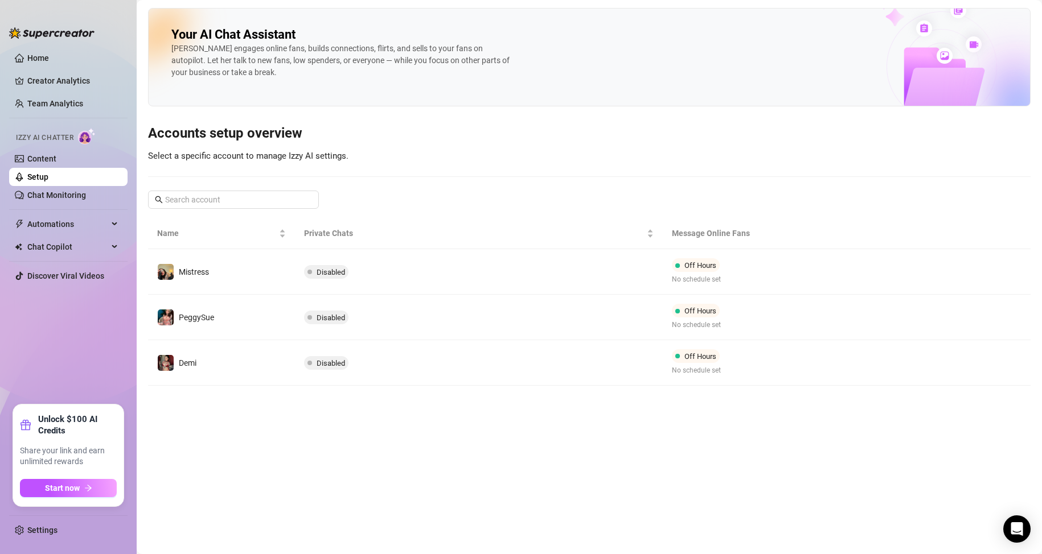
click at [51, 48] on ul "Home Creator Analytics Team Analytics Izzy AI Chatter Content Setup Chat Monito…" at bounding box center [68, 222] width 118 height 356
click at [49, 55] on link "Home" at bounding box center [38, 57] width 22 height 9
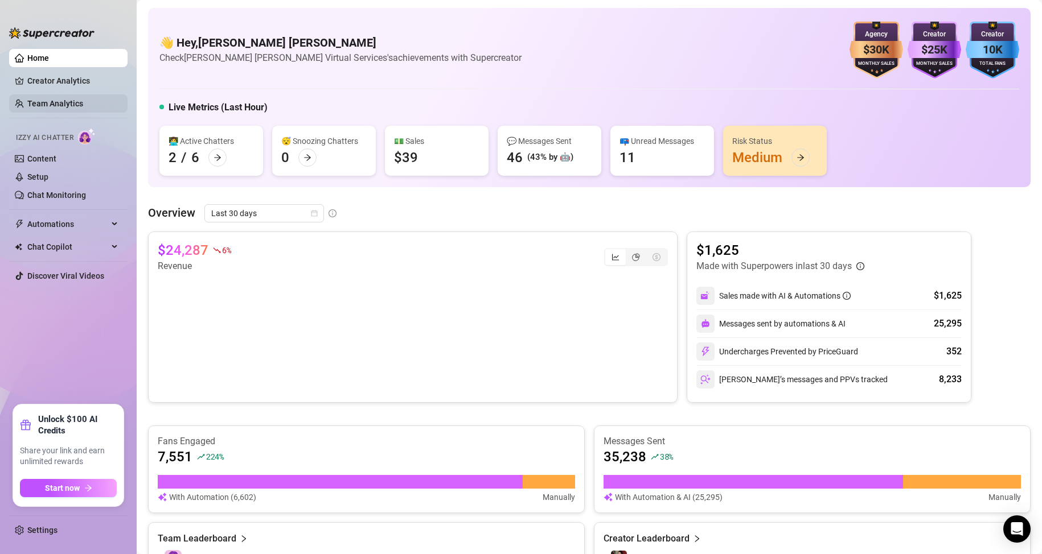
click at [66, 105] on link "Team Analytics" at bounding box center [55, 103] width 56 height 9
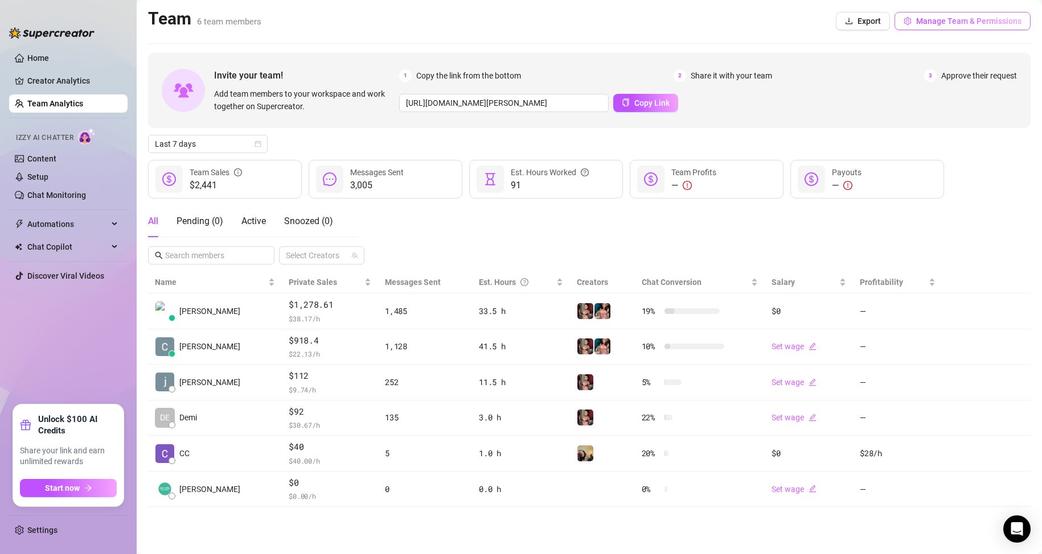
click at [924, 25] on span "Manage Team & Permissions" at bounding box center [968, 21] width 105 height 9
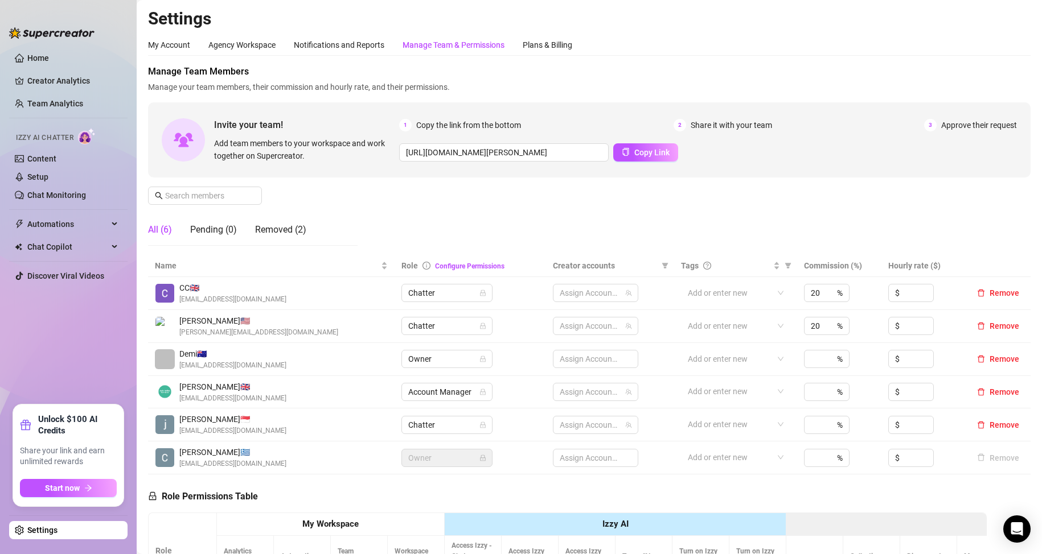
click at [441, 44] on div "Manage Team & Permissions" at bounding box center [453, 45] width 102 height 13
click at [557, 50] on div "Plans & Billing" at bounding box center [547, 45] width 50 height 13
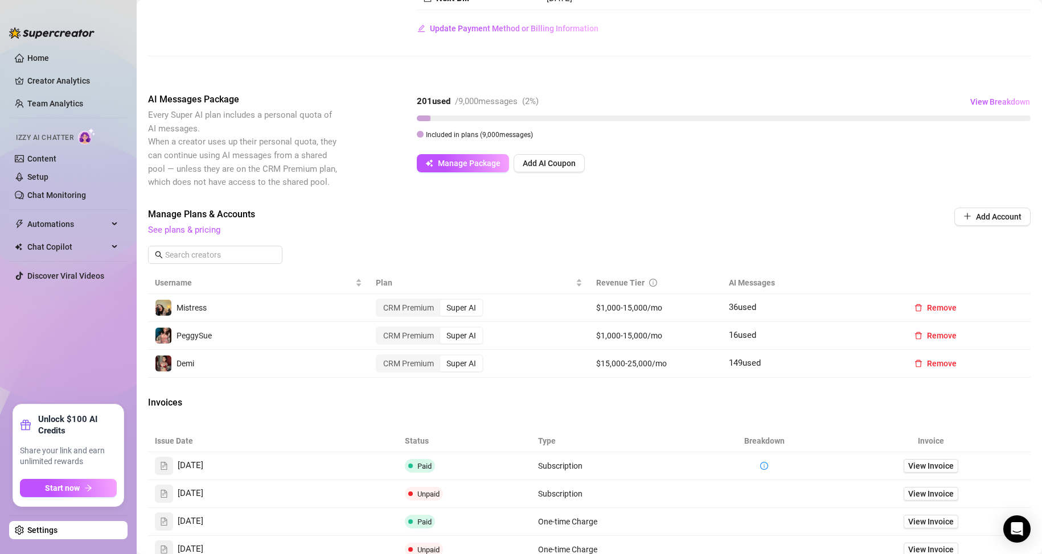
scroll to position [114, 0]
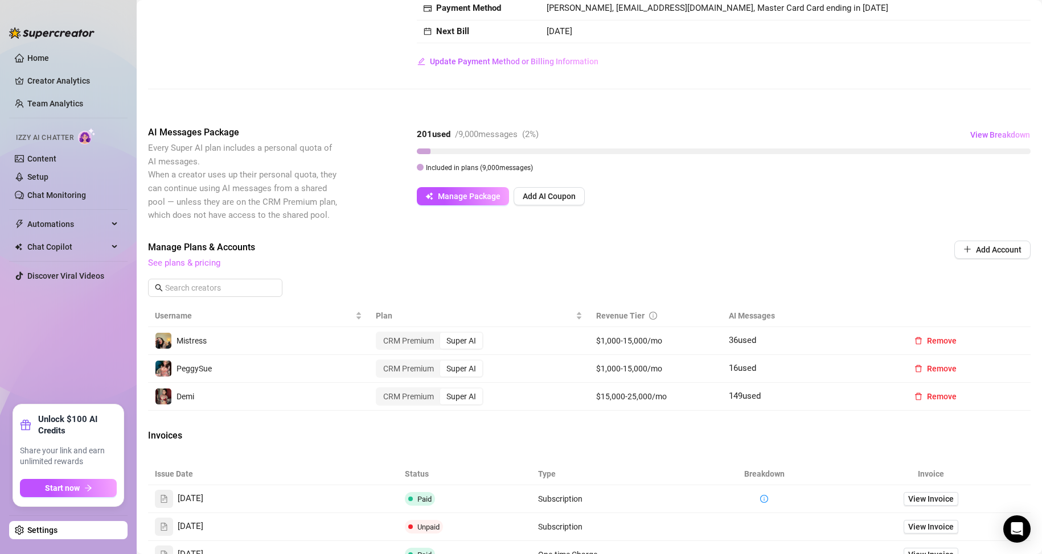
click at [204, 265] on link "See plans & pricing" at bounding box center [184, 263] width 72 height 10
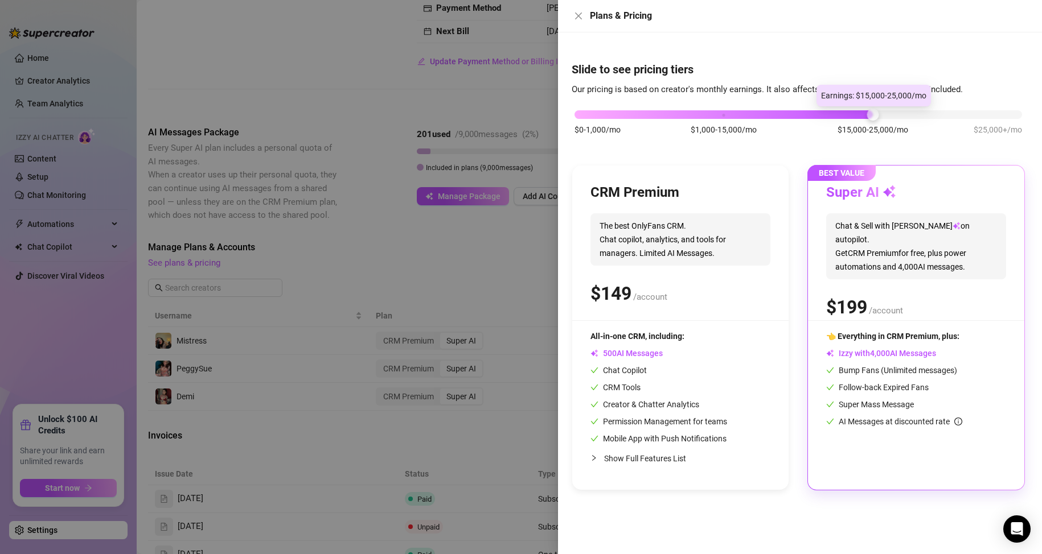
drag, startPoint x: 723, startPoint y: 117, endPoint x: 867, endPoint y: 123, distance: 144.1
click at [867, 123] on div "$0-1,000/mo $1,000-15,000/mo $15,000-25,000/mo $25,000+/mo" at bounding box center [797, 128] width 453 height 64
click at [715, 110] on div "$0-1,000/mo $1,000-15,000/mo $15,000-25,000/mo $25,000+/mo" at bounding box center [797, 111] width 447 height 7
